Goal: Transaction & Acquisition: Subscribe to service/newsletter

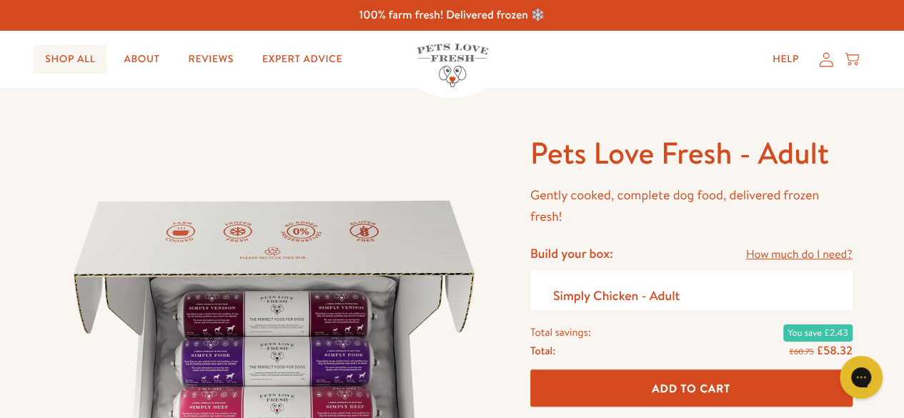
click at [96, 59] on link "Shop All" at bounding box center [70, 59] width 73 height 29
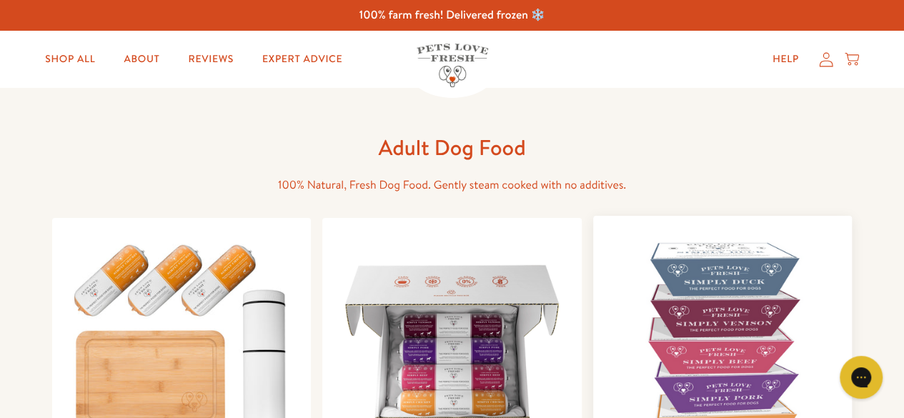
click at [721, 289] on img at bounding box center [723, 345] width 237 height 237
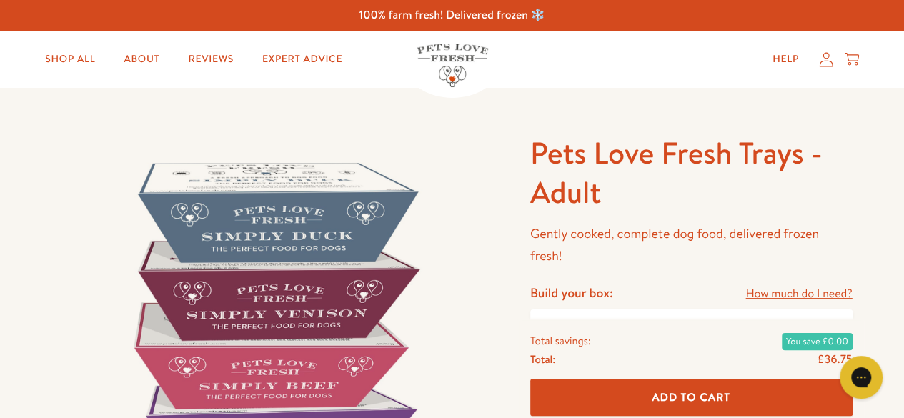
click at [825, 66] on icon at bounding box center [826, 59] width 14 height 15
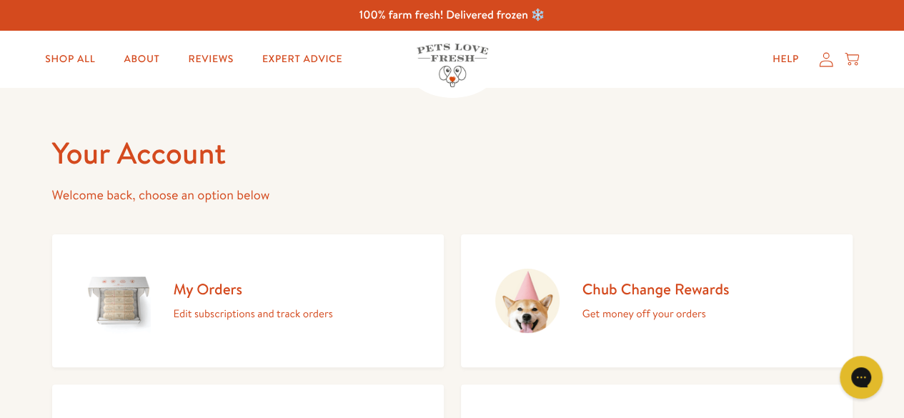
click at [614, 292] on h2 "Chub Change Rewards" at bounding box center [656, 289] width 147 height 19
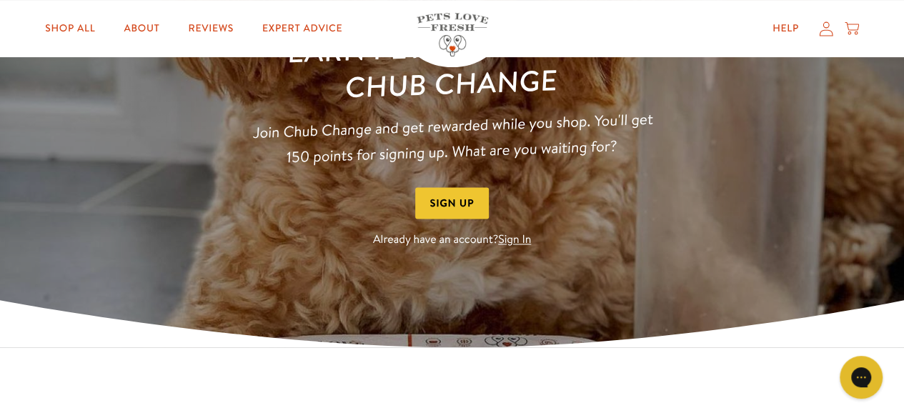
scroll to position [172, 0]
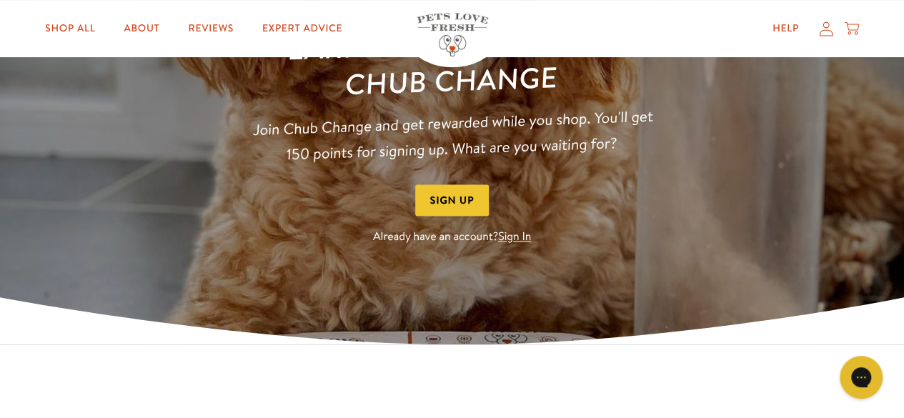
click at [518, 235] on link "Sign In" at bounding box center [514, 237] width 33 height 16
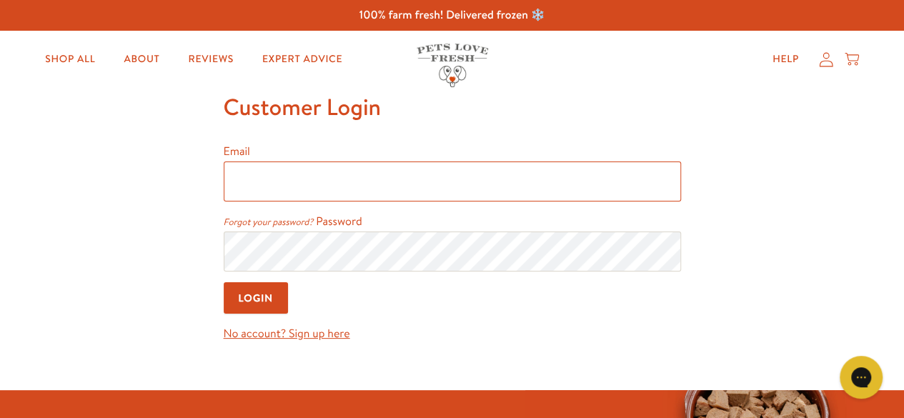
click at [370, 187] on input "Email" at bounding box center [453, 182] width 458 height 40
type input "[EMAIL_ADDRESS][DOMAIN_NAME]"
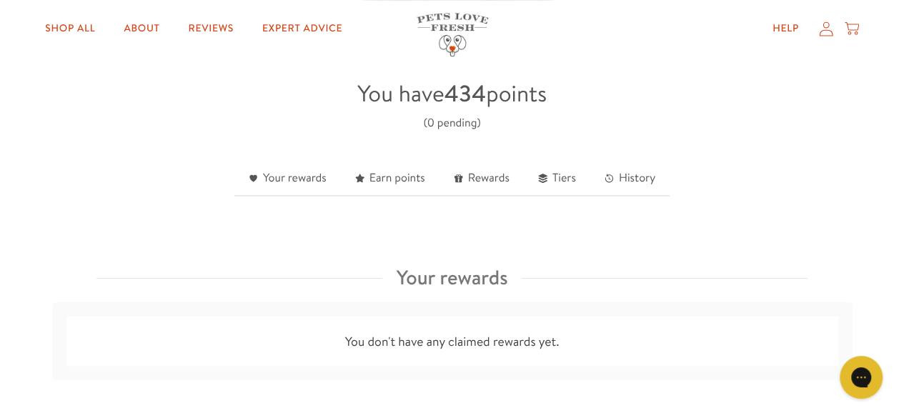
scroll to position [372, 0]
